Goal: Information Seeking & Learning: Learn about a topic

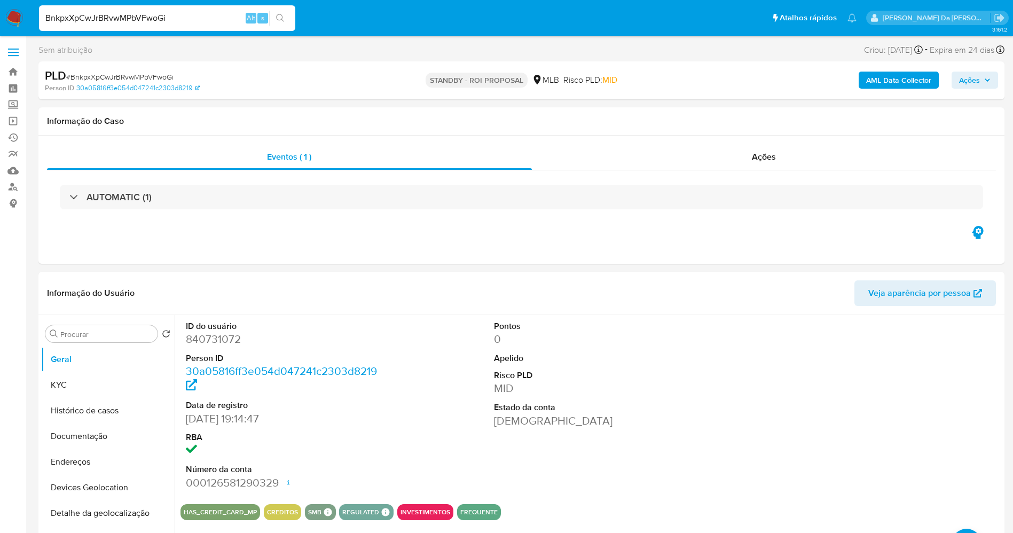
select select "10"
click at [675, 385] on dt "Risco PLD" at bounding box center [591, 391] width 195 height 12
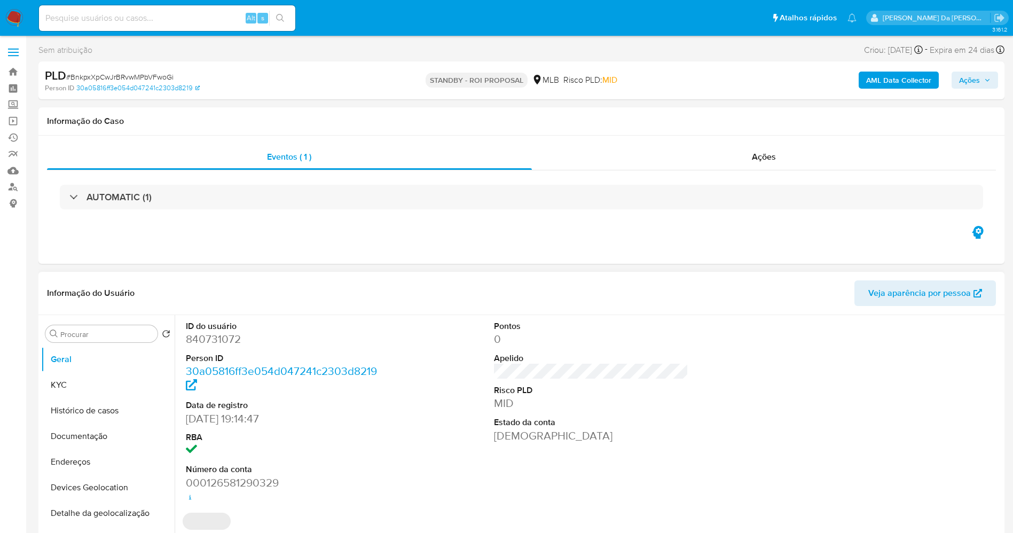
select select "10"
click at [372, 127] on div "Informação do Caso" at bounding box center [521, 121] width 966 height 28
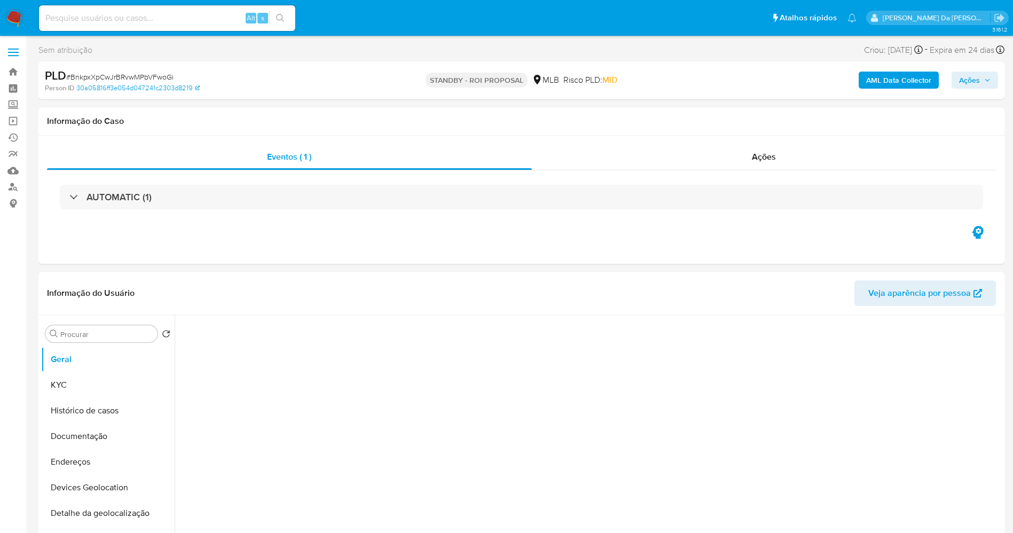
select select "10"
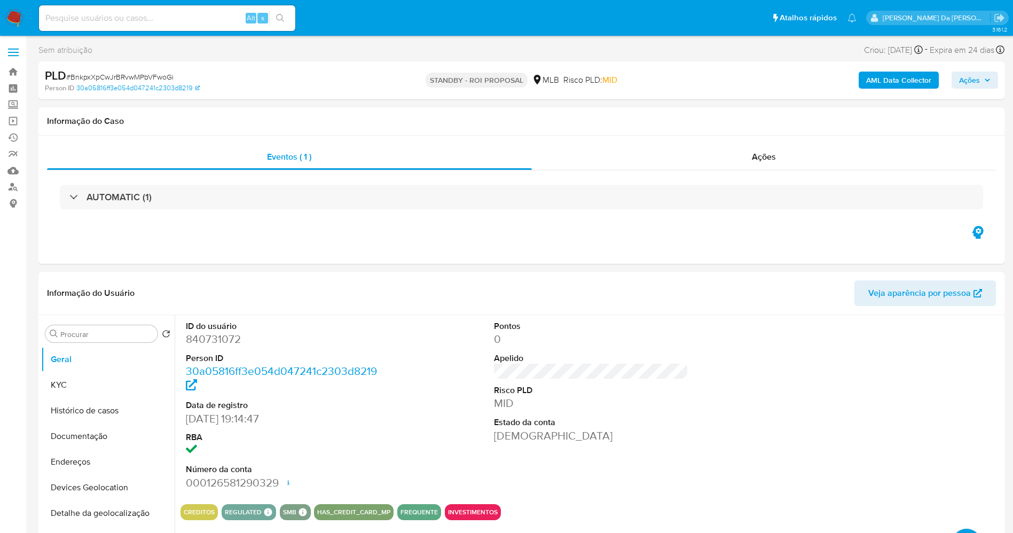
click at [375, 87] on div "STANDBY - ROI PROPOSAL MLB Risco PLD: MID" at bounding box center [521, 80] width 315 height 25
click at [228, 21] on input at bounding box center [167, 18] width 256 height 14
paste input "plmFr4GhKcbk7hw6K8TkLOPU"
type input "plmFr4GhKcbk7hw6K8TkLOPU"
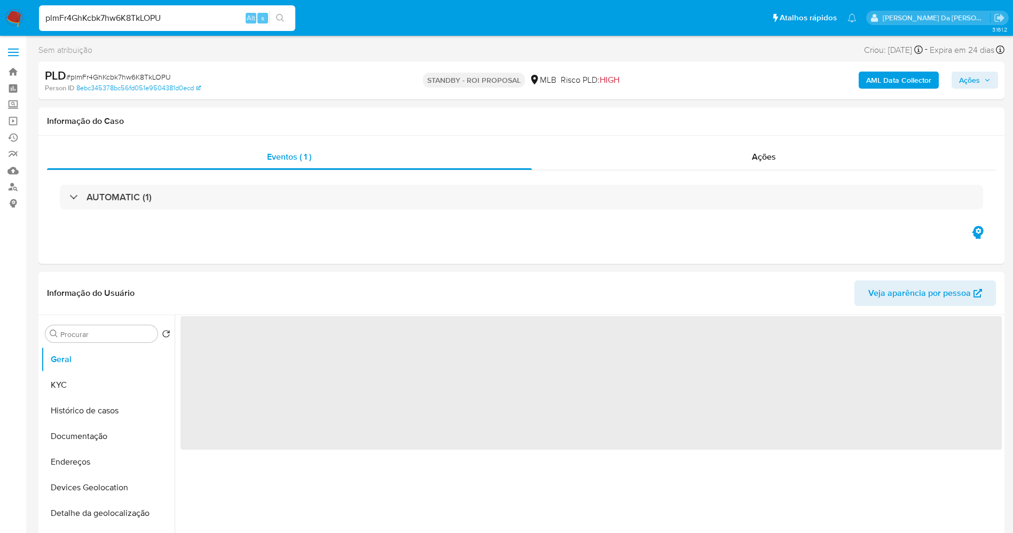
select select "10"
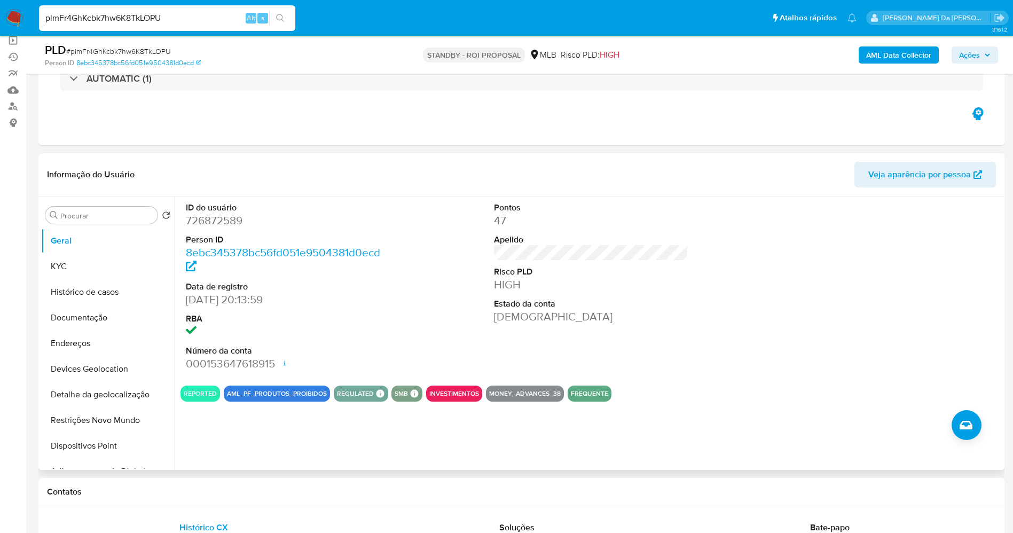
scroll to position [80, 0]
click at [103, 220] on input "Procurar" at bounding box center [106, 217] width 93 height 10
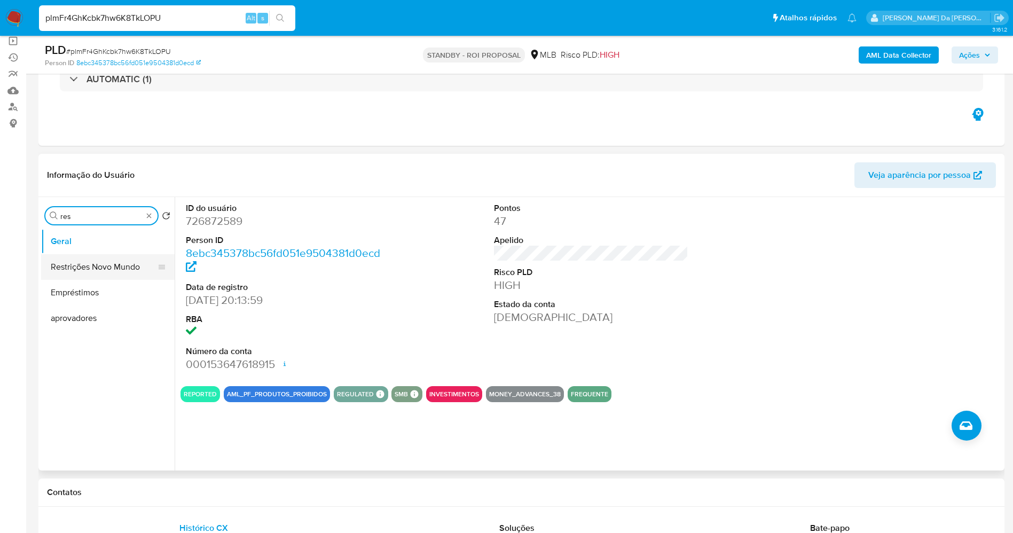
type input "res"
click at [103, 265] on button "Restrições Novo Mundo" at bounding box center [103, 267] width 125 height 26
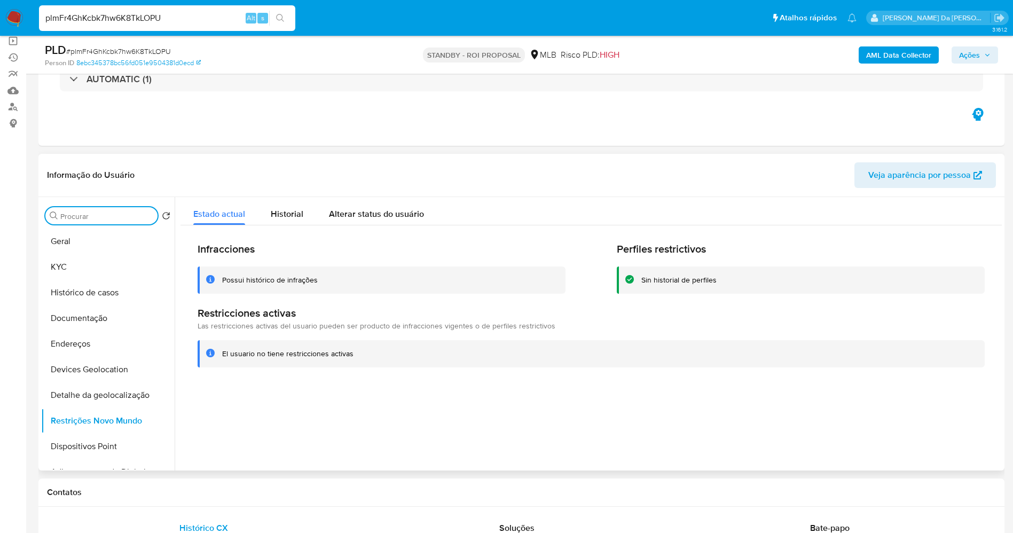
click at [144, 213] on input "Procurar" at bounding box center [106, 217] width 93 height 10
click at [123, 216] on input "Procurar" at bounding box center [106, 217] width 93 height 10
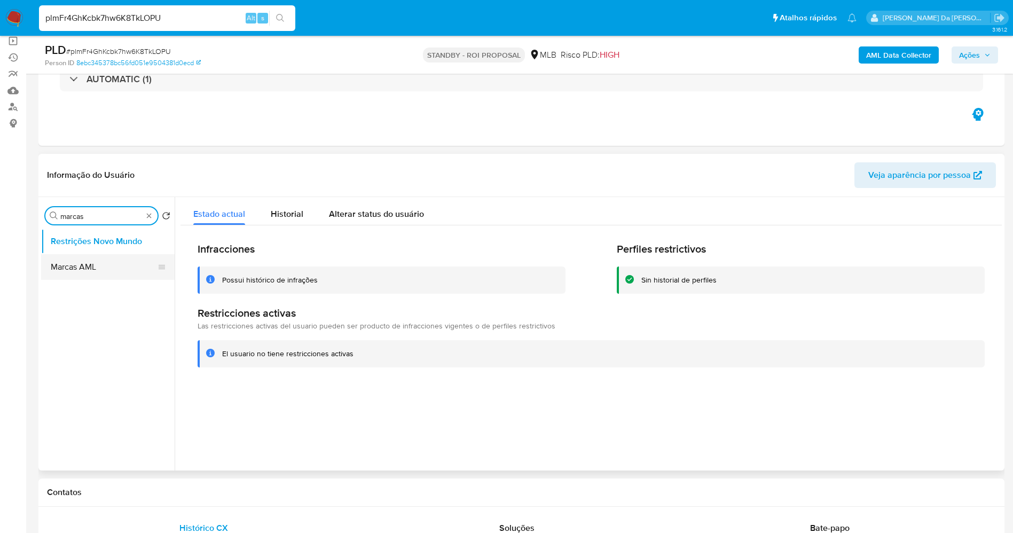
type input "marcas"
drag, startPoint x: 96, startPoint y: 263, endPoint x: 96, endPoint y: 269, distance: 5.9
click at [96, 269] on button "Marcas AML" at bounding box center [103, 267] width 125 height 26
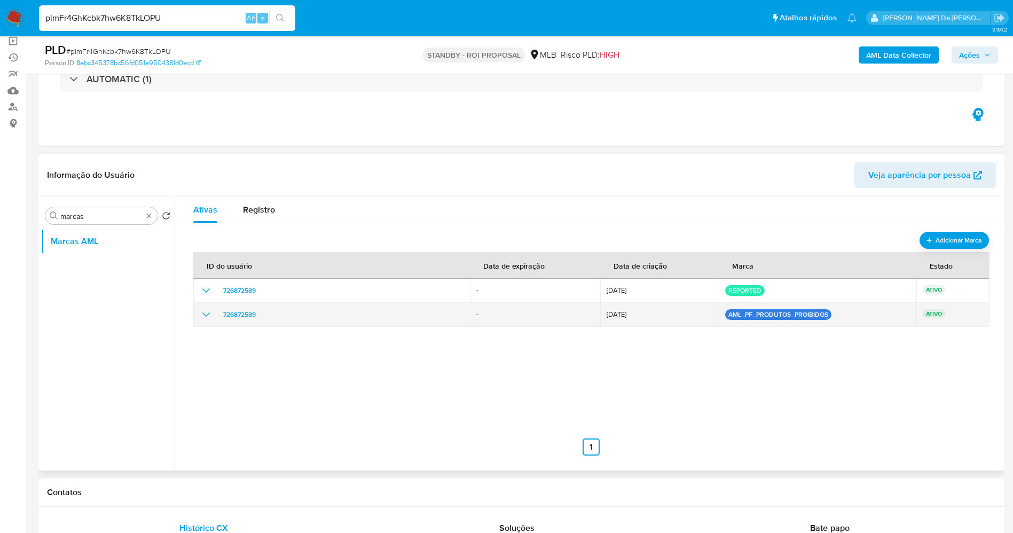
click at [203, 318] on icon "show_hidden_detail_by_id_726872589" at bounding box center [206, 314] width 13 height 13
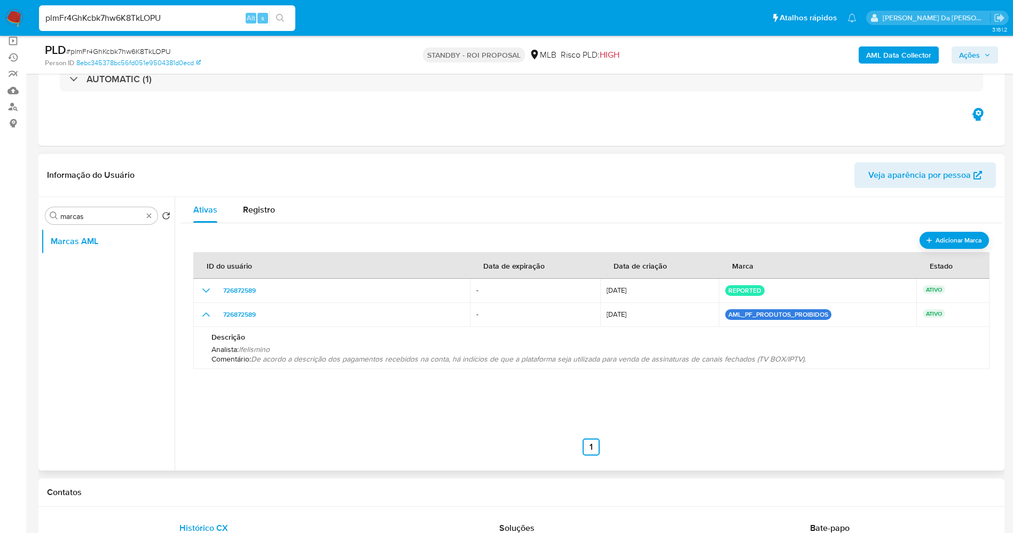
click at [266, 360] on span "De acordo a descrição dos pagamentos recebidos na conta, há indícios de que a p…" at bounding box center [528, 359] width 555 height 11
drag, startPoint x: 266, startPoint y: 360, endPoint x: 819, endPoint y: 369, distance: 553.4
click at [819, 369] on div "Descrição Analista : lfelismino Comentário : De acordo a descrição dos pagament…" at bounding box center [591, 348] width 771 height 42
click at [214, 22] on input "plmFr4GhKcbk7hw6K8TkLOPU" at bounding box center [167, 18] width 256 height 14
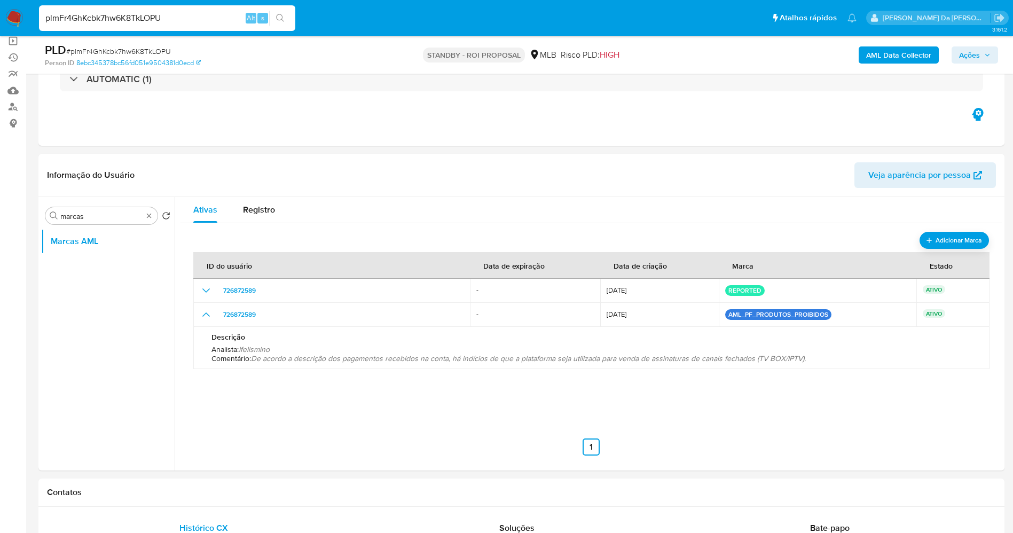
click at [214, 22] on input "plmFr4GhKcbk7hw6K8TkLOPU" at bounding box center [167, 18] width 256 height 14
paste input "5Fbcfly5UyLxVgbrclPkY8kt"
type input "5Fbcfly5UyLxVgbrclPkY8kt"
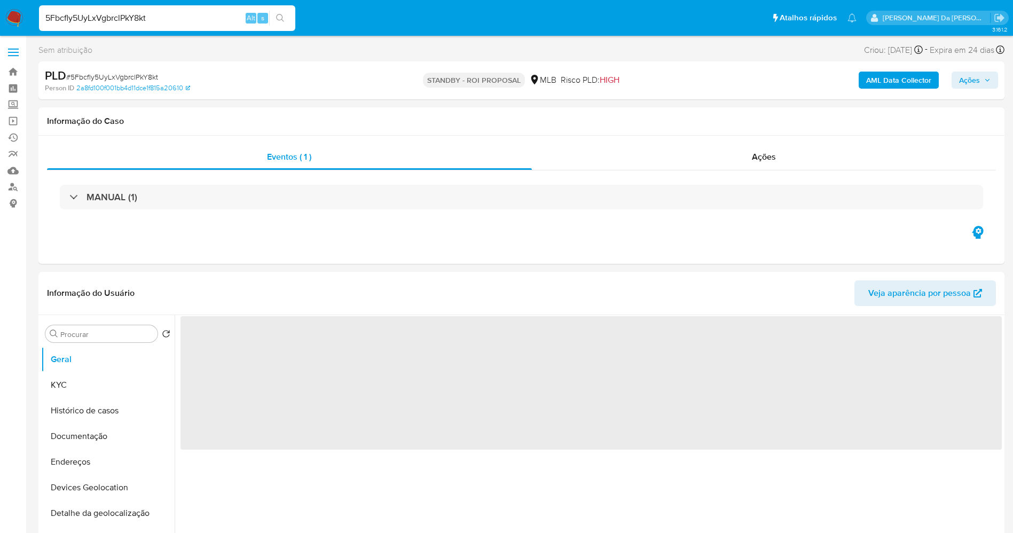
select select "10"
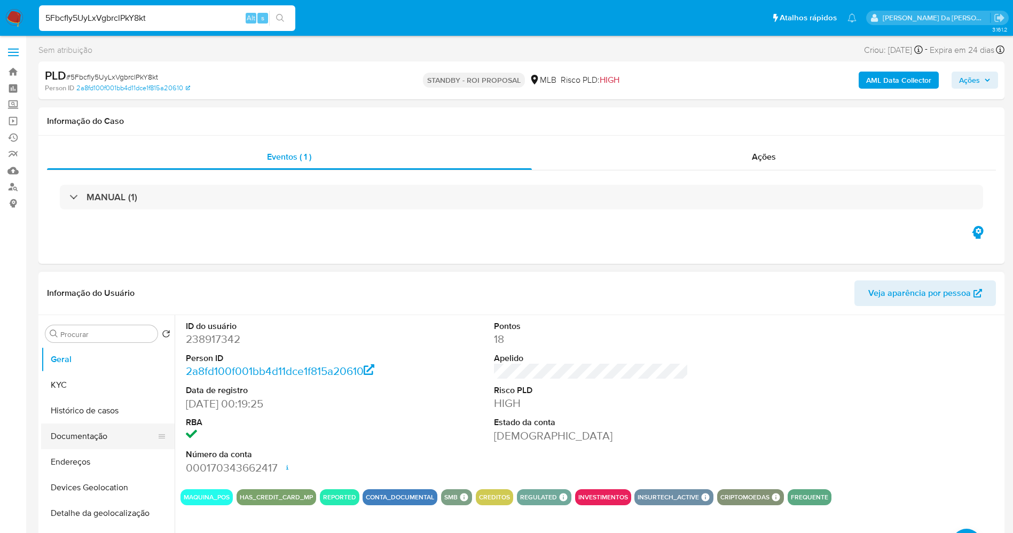
click at [97, 443] on button "Documentação" at bounding box center [103, 437] width 125 height 26
click at [69, 445] on button "Documentação" at bounding box center [103, 437] width 125 height 26
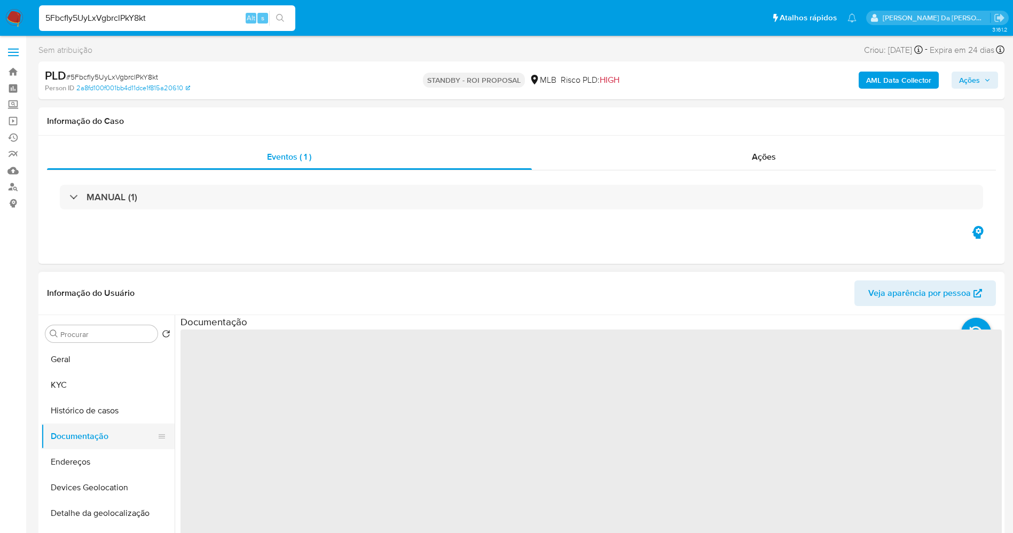
click at [96, 439] on button "Documentação" at bounding box center [103, 437] width 125 height 26
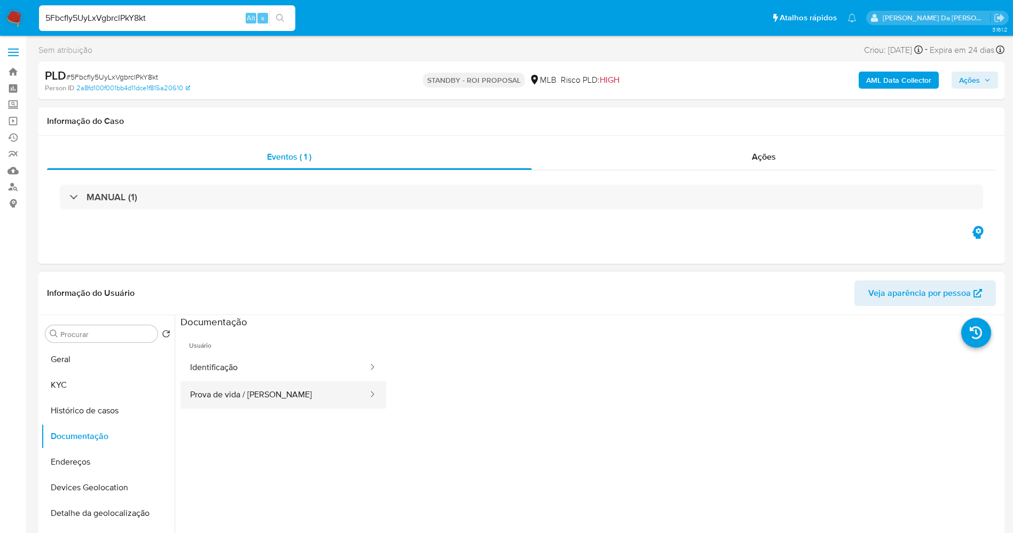
click at [262, 392] on button "Prova de vida / Selfie" at bounding box center [275, 394] width 189 height 27
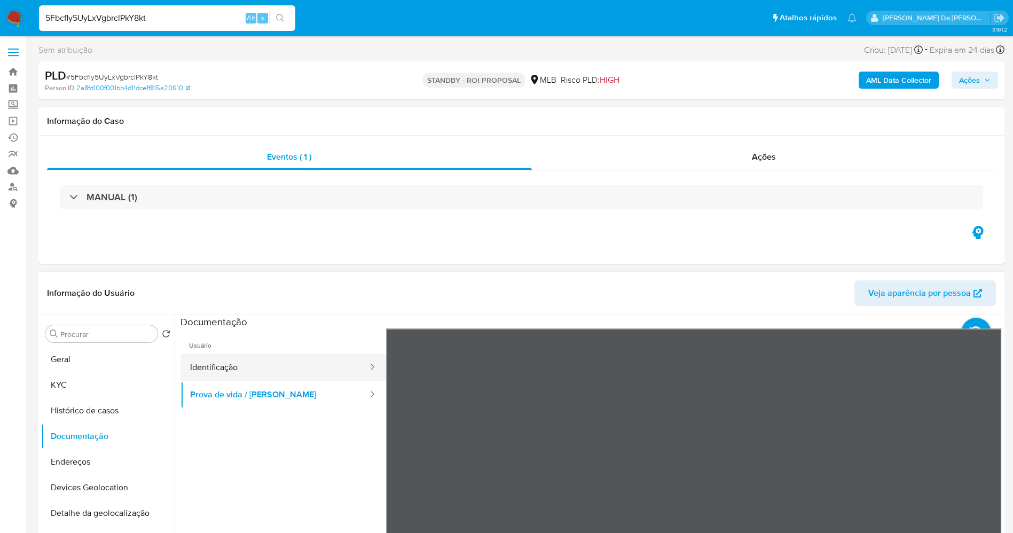
click at [273, 363] on button "Identificação" at bounding box center [275, 367] width 189 height 27
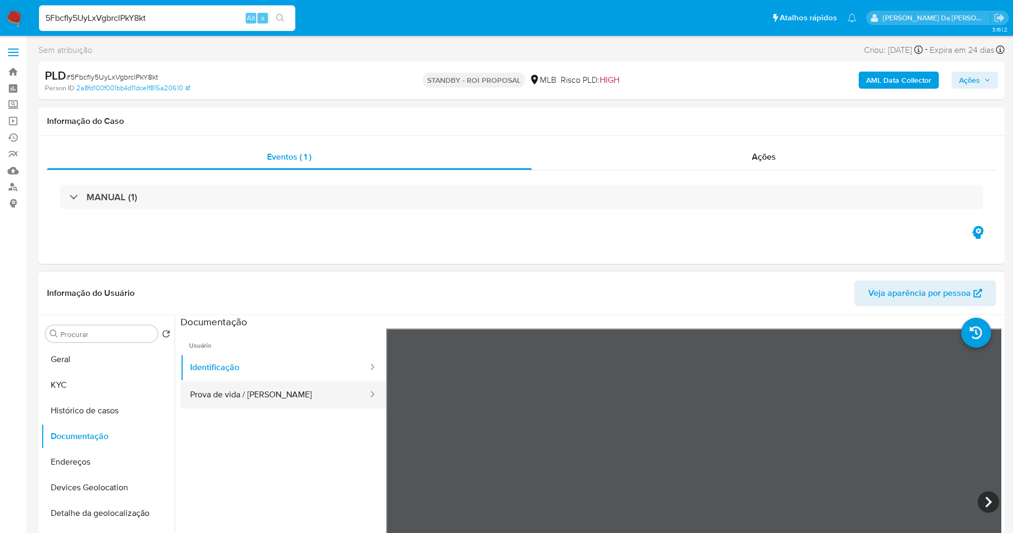
click at [238, 398] on button "Prova de vida / Selfie" at bounding box center [275, 394] width 189 height 27
click at [850, 213] on div "MANUAL (1)" at bounding box center [521, 196] width 949 height 53
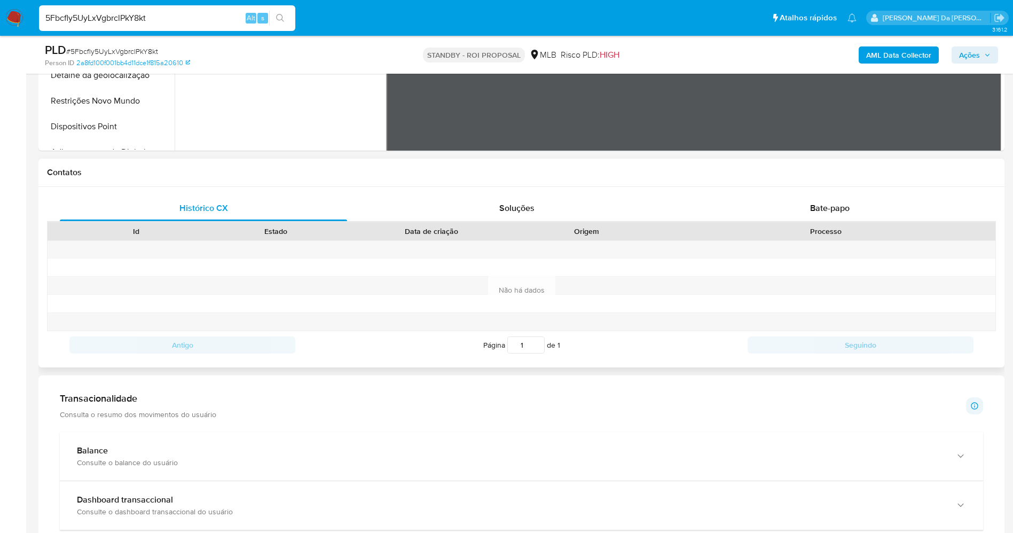
scroll to position [401, 0]
click at [840, 206] on span "Bate-papo" at bounding box center [830, 207] width 40 height 12
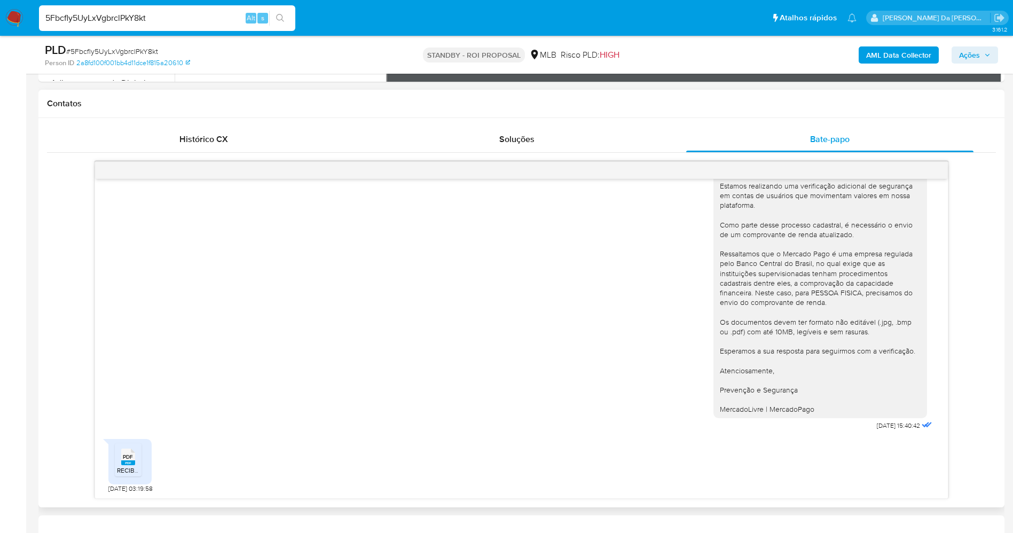
scroll to position [561, 0]
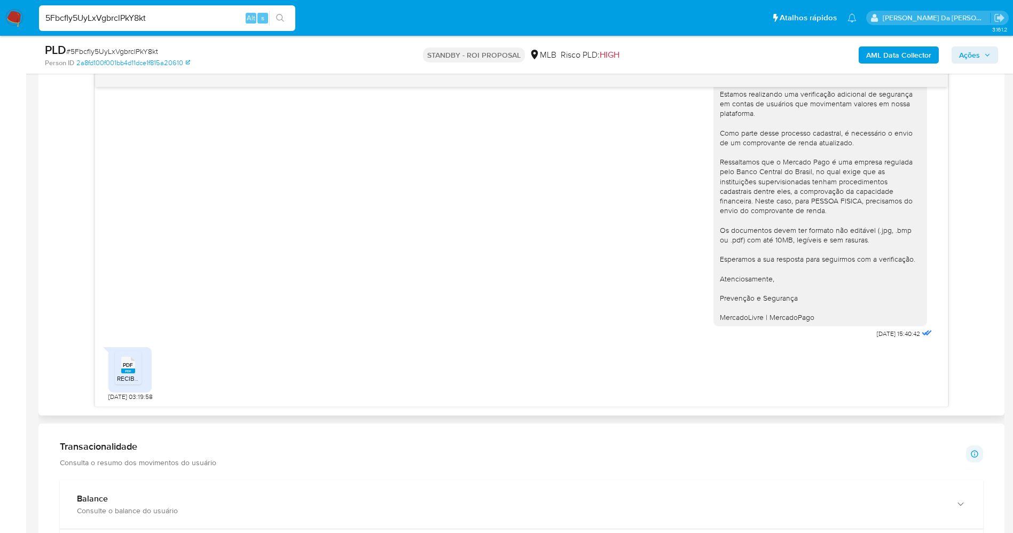
click at [129, 371] on rect at bounding box center [128, 371] width 14 height 5
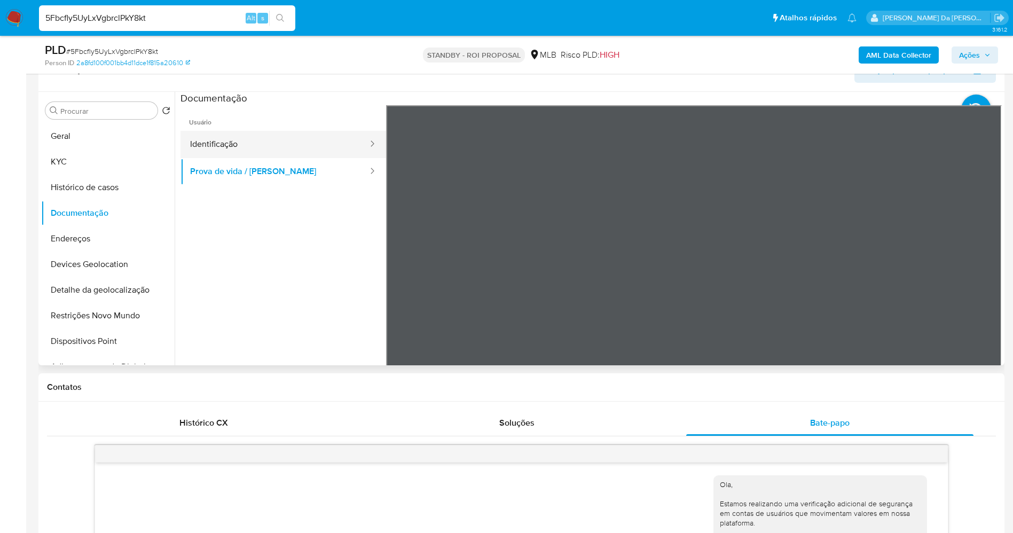
scroll to position [160, 0]
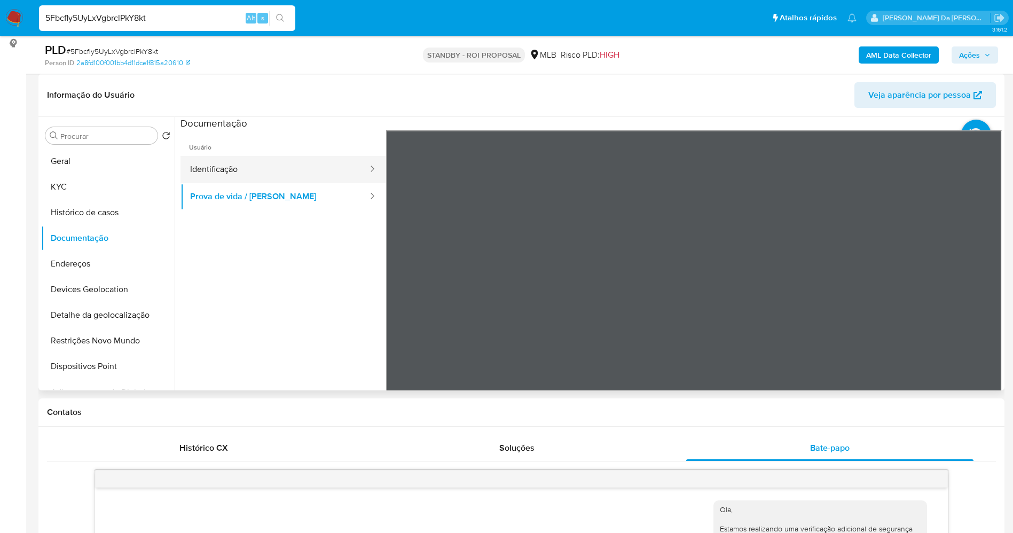
click at [224, 162] on button "Identificação" at bounding box center [275, 169] width 189 height 27
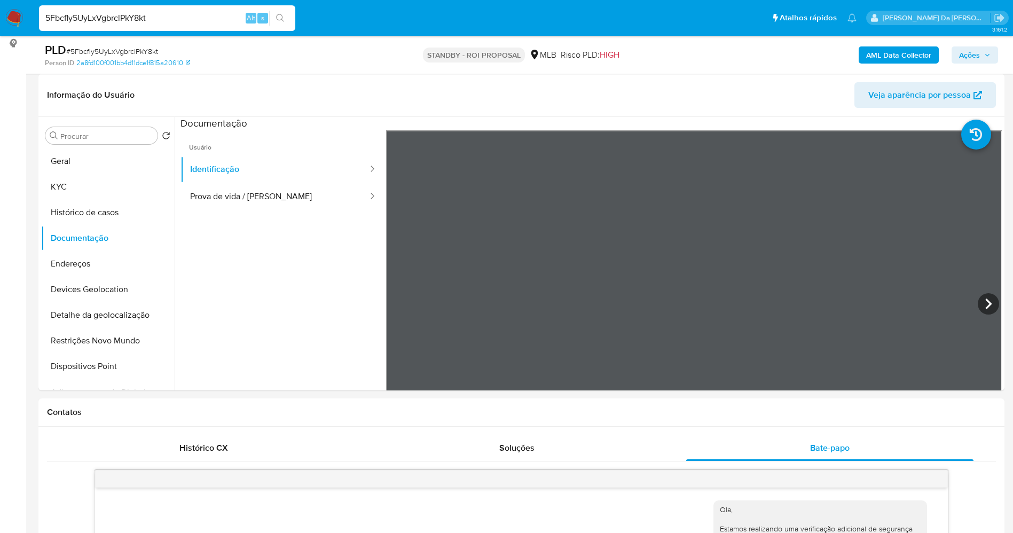
click at [205, 11] on input "5Fbcfly5UyLxVgbrclPkY8kt" at bounding box center [167, 18] width 256 height 14
paste input "76JH2XEMh9CZsv5mwZ90Iba9"
type input "76JH2XEMh9CZsv5mwZ90Iba9"
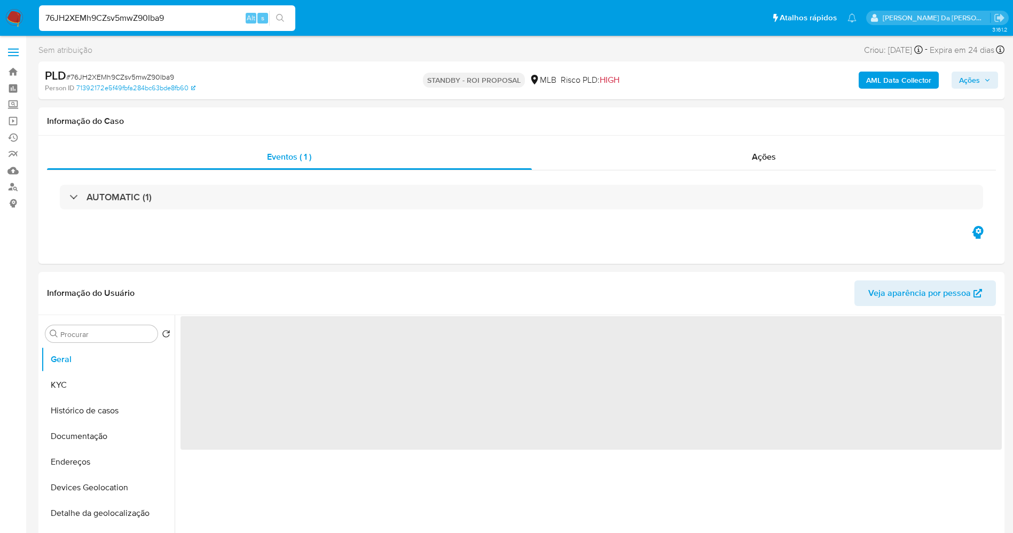
select select "10"
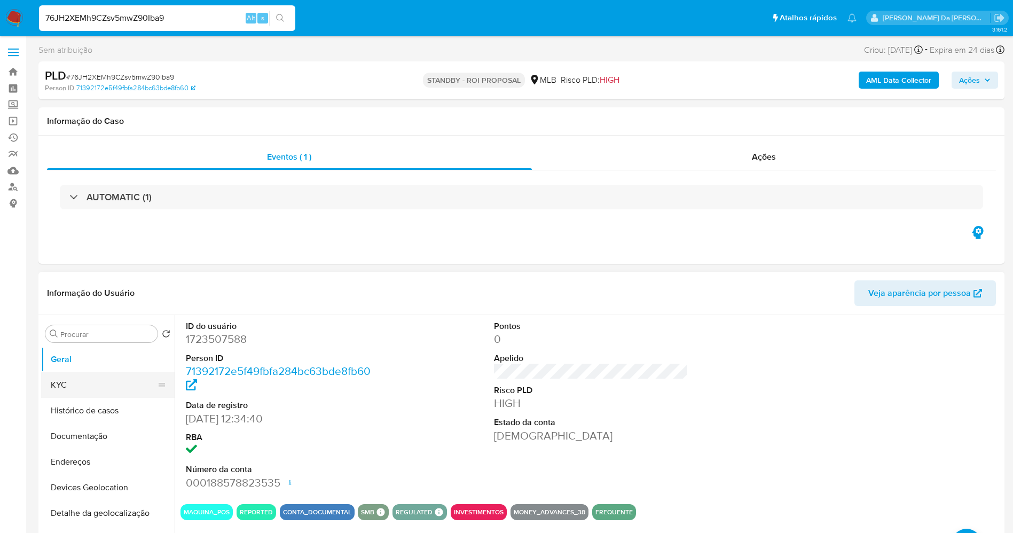
click at [74, 394] on button "KYC" at bounding box center [103, 385] width 125 height 26
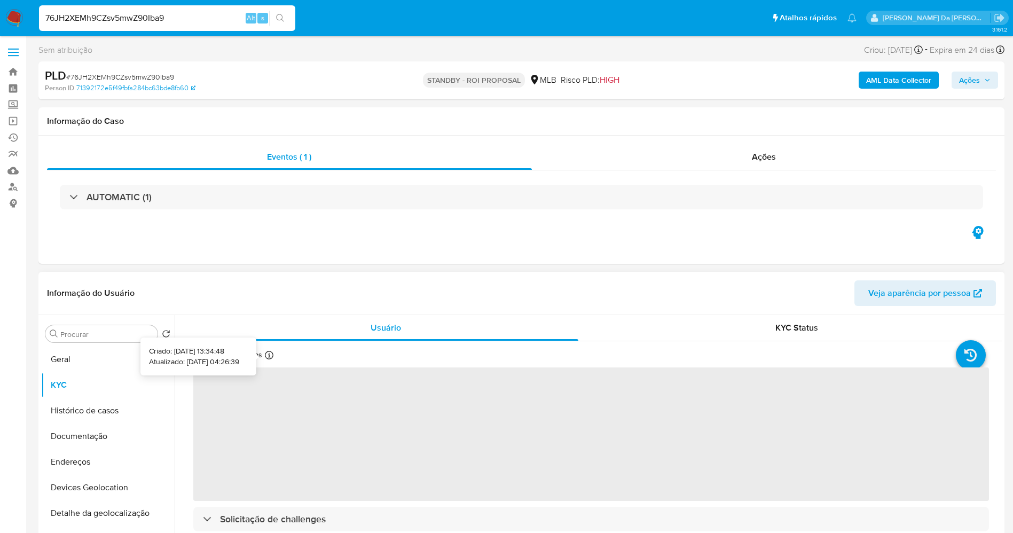
click at [265, 359] on div at bounding box center [269, 357] width 9 height 12
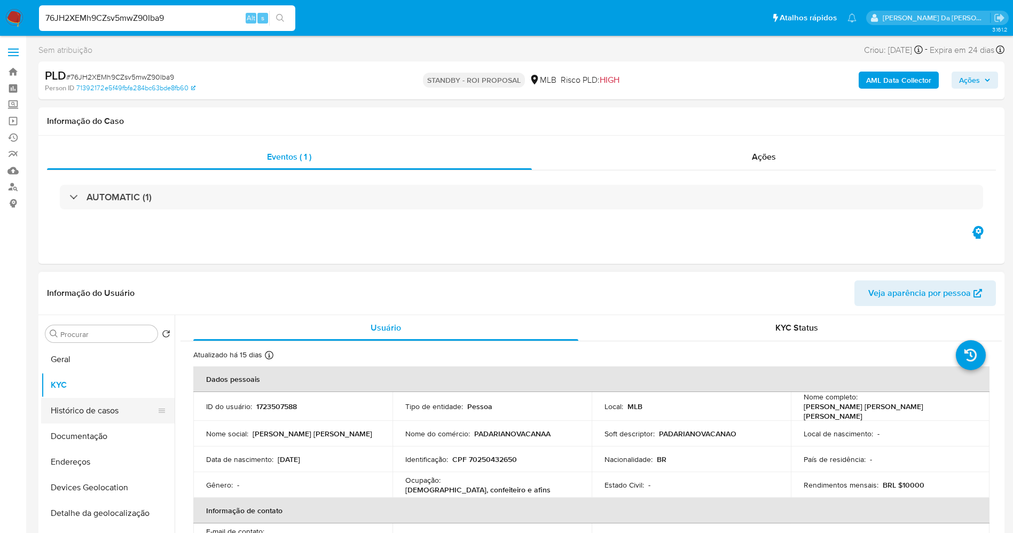
click at [104, 416] on button "Histórico de casos" at bounding box center [103, 411] width 125 height 26
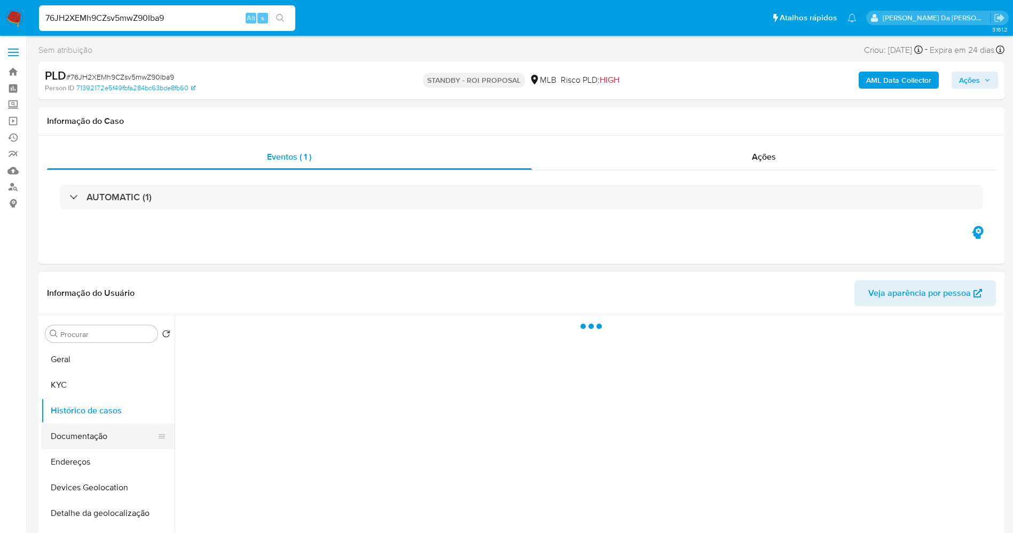
click at [107, 435] on button "Documentação" at bounding box center [103, 437] width 125 height 26
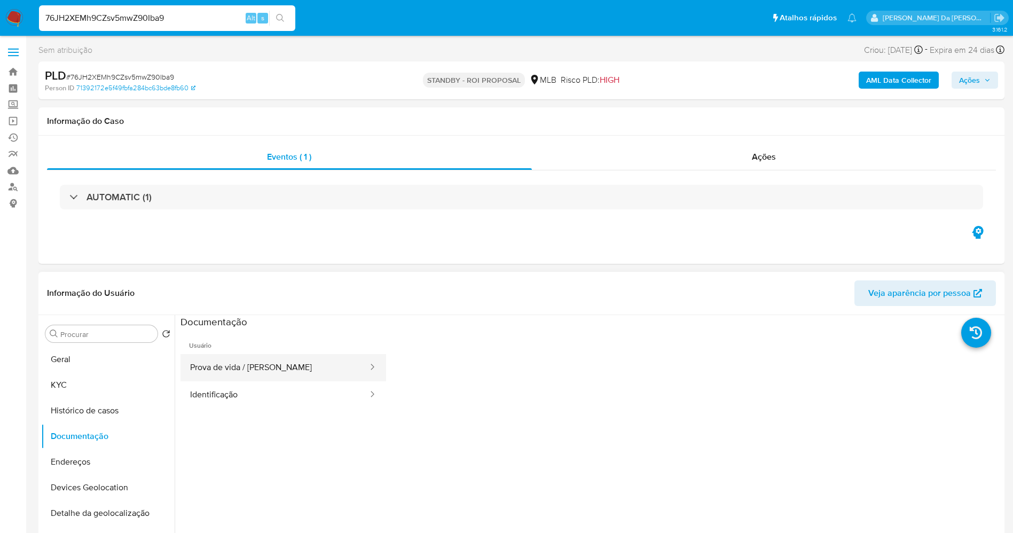
click at [268, 360] on button "Prova de vida / Selfie" at bounding box center [275, 367] width 189 height 27
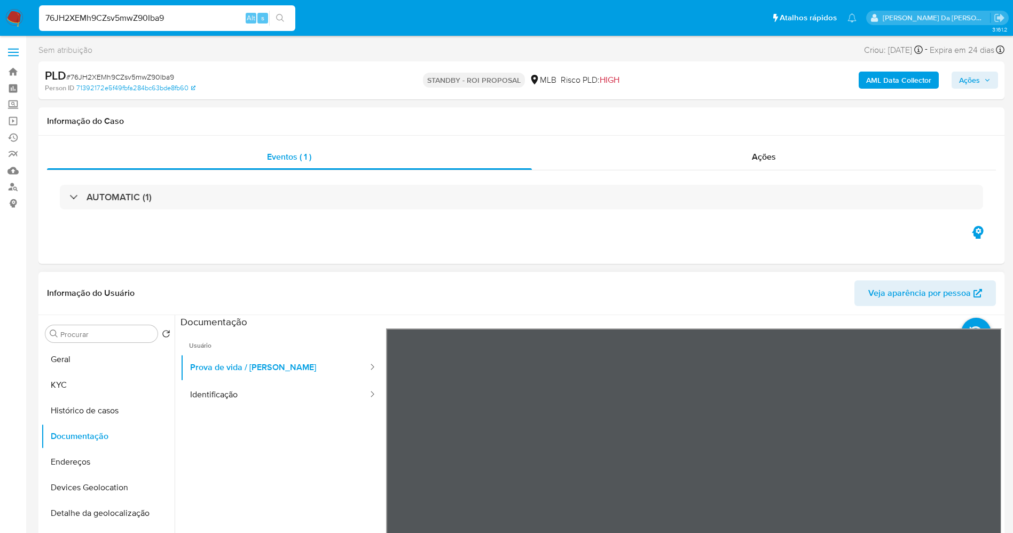
scroll to position [34, 0]
click at [573, 311] on div "Informação do Usuário Veja aparência por pessoa Procurar Retornar ao pedido pad…" at bounding box center [521, 430] width 966 height 317
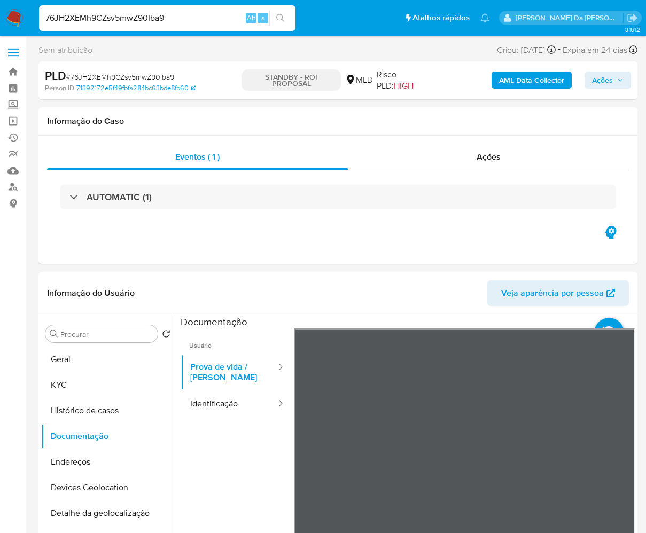
click at [194, 13] on input "76JH2XEMh9CZsv5mwZ90Iba9" at bounding box center [167, 18] width 256 height 14
click at [193, 13] on input "76JH2XEMh9CZsv5mwZ90Iba9" at bounding box center [167, 18] width 256 height 14
click at [194, 12] on input "76JH2XEMh9CZsv5mwZ90Iba9" at bounding box center [167, 18] width 256 height 14
paste input "FxvVnOt5V7a0ZC8Ltx6IBv5W"
type input "FxvVnOt5V7a0ZC8Ltx6IBv5W"
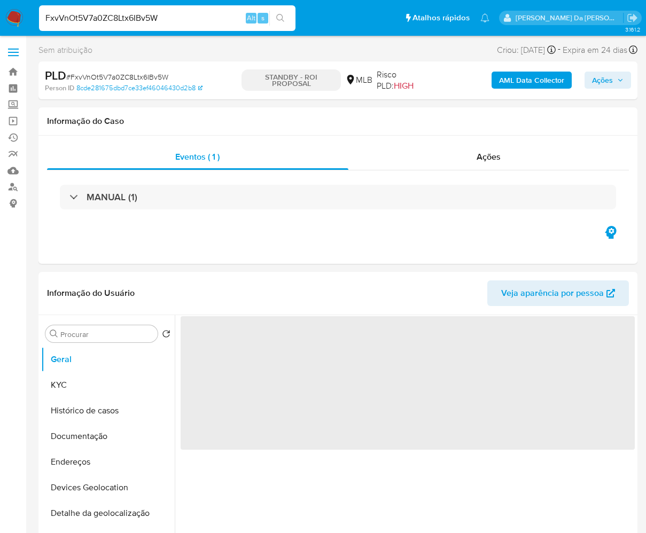
select select "10"
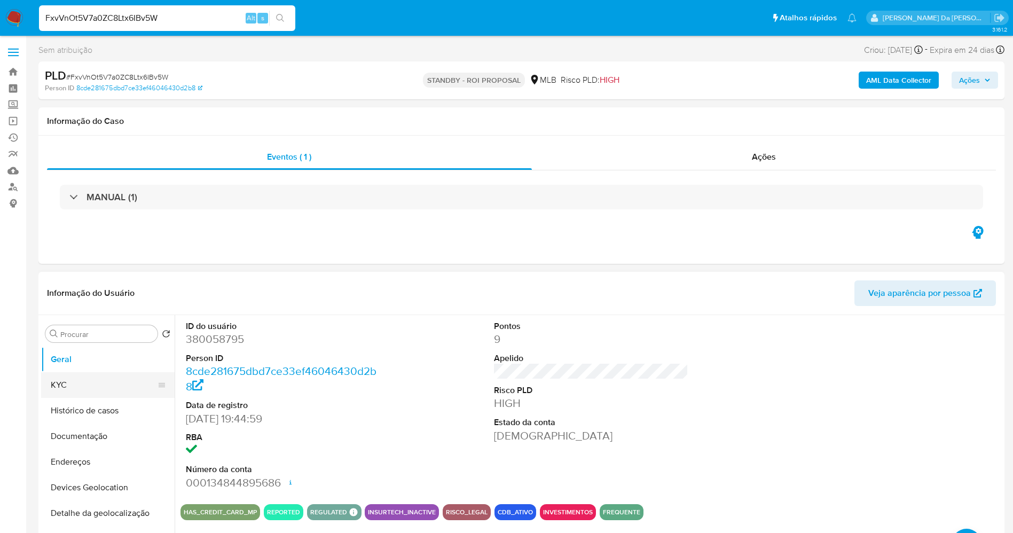
click at [91, 383] on button "KYC" at bounding box center [103, 385] width 125 height 26
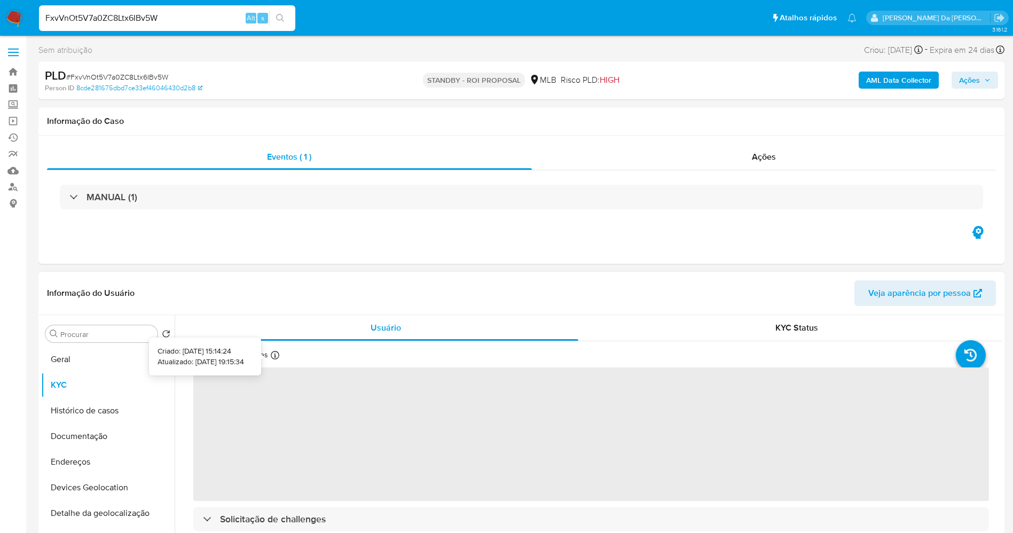
click at [271, 361] on div at bounding box center [275, 357] width 9 height 12
